Goal: Find specific page/section

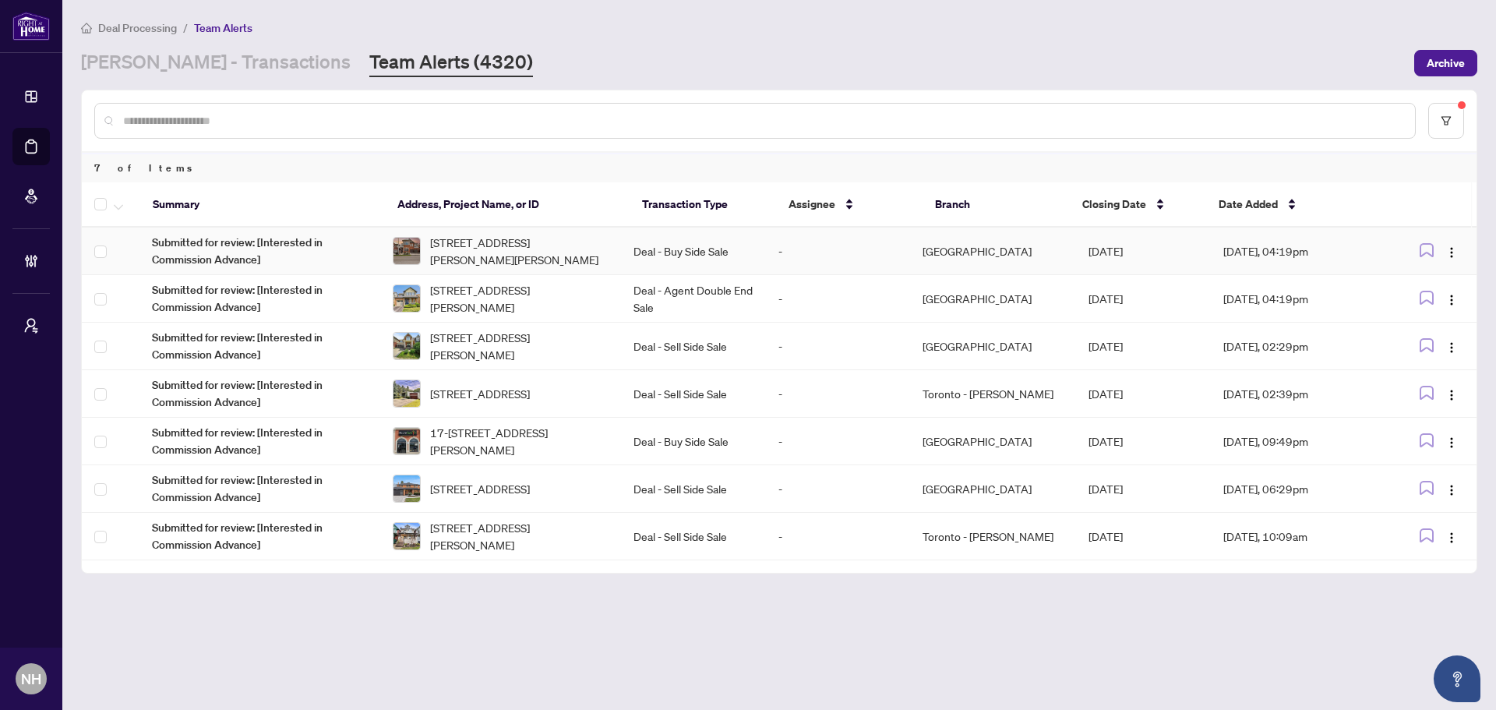
click at [514, 268] on td "[STREET_ADDRESS][PERSON_NAME][PERSON_NAME]" at bounding box center [500, 252] width 241 height 48
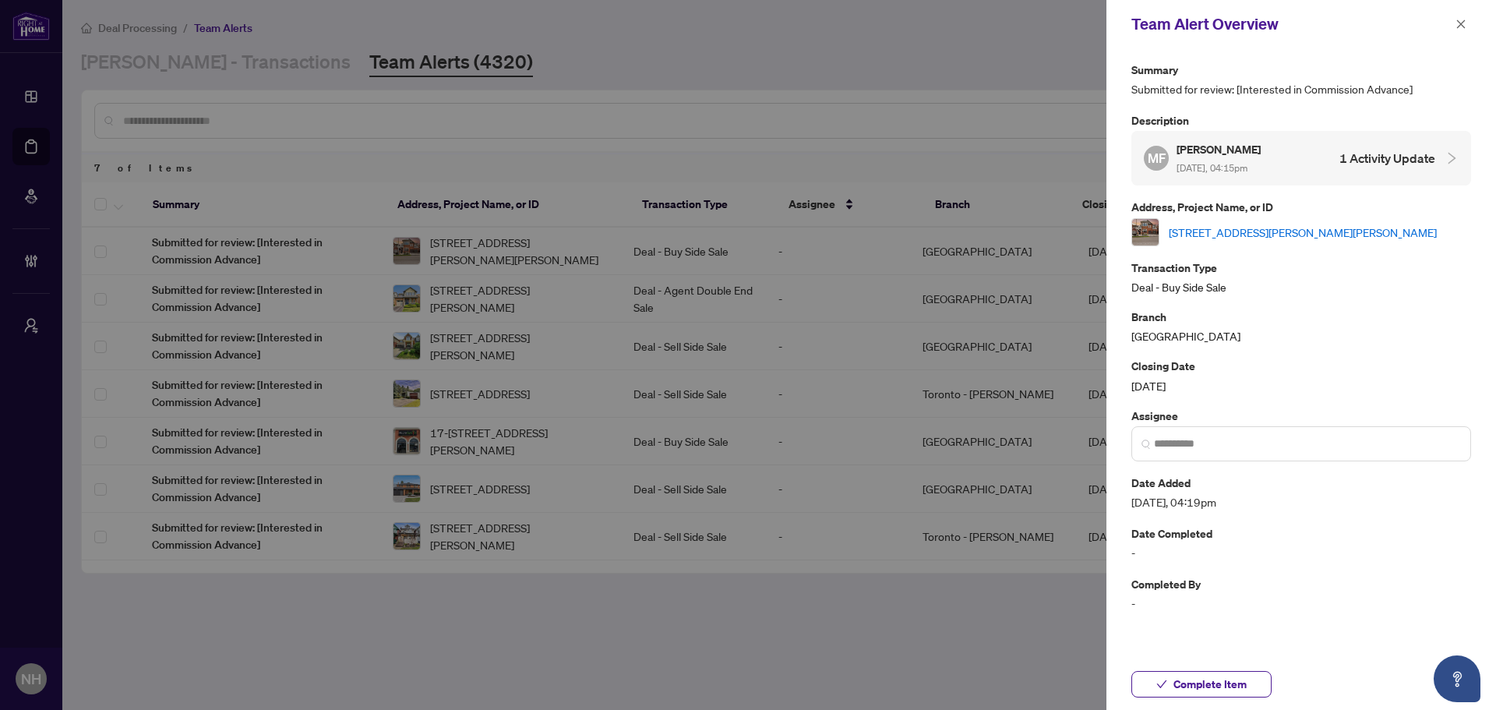
click at [1378, 231] on link "[STREET_ADDRESS][PERSON_NAME][PERSON_NAME]" at bounding box center [1303, 232] width 268 height 17
